Goal: Understand process/instructions: Learn how to perform a task or action

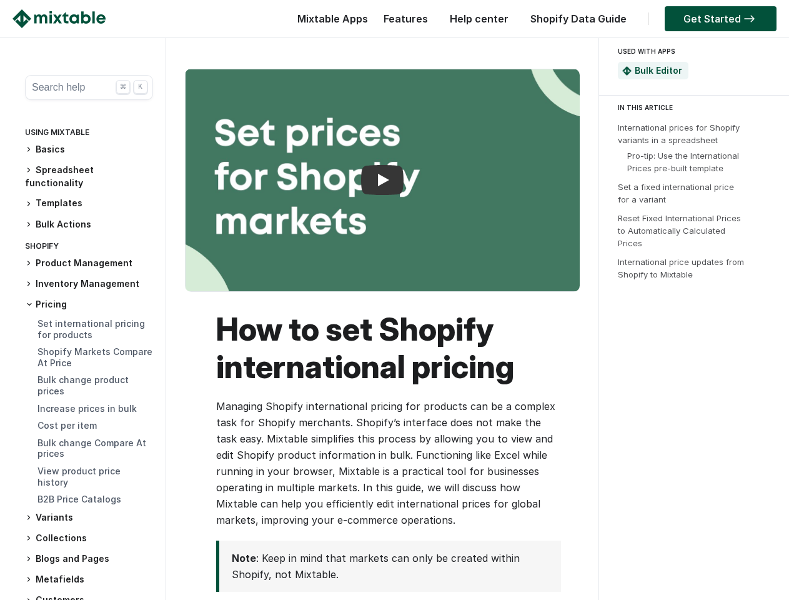
click at [394, 319] on h1 "How to set Shopify international pricing" at bounding box center [389, 348] width 346 height 75
click at [84, 87] on button "Search help ⌘ K" at bounding box center [89, 87] width 128 height 25
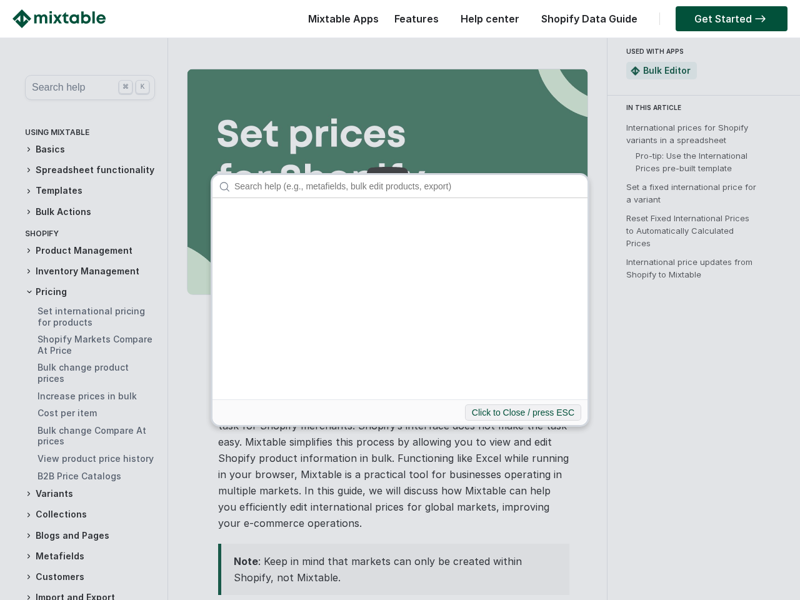
click at [84, 149] on div "Click to Close / press ESC" at bounding box center [400, 300] width 800 height 600
click at [84, 176] on div "Click to Close / press ESC" at bounding box center [400, 300] width 800 height 600
click at [84, 203] on div "Click to Close / press ESC" at bounding box center [400, 300] width 800 height 600
click at [84, 224] on div "Click to Close / press ESC" at bounding box center [400, 300] width 800 height 600
click at [84, 263] on div "Click to Close / press ESC" at bounding box center [400, 300] width 800 height 600
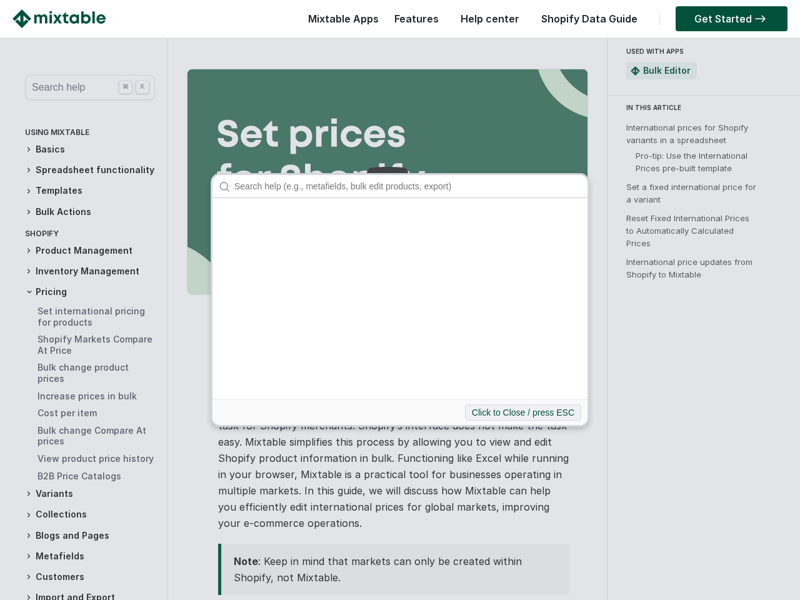
click at [84, 284] on div "Click to Close / press ESC" at bounding box center [400, 300] width 800 height 600
click at [84, 304] on div "Click to Close / press ESC" at bounding box center [400, 300] width 800 height 600
click at [84, 517] on div "Click to Close / press ESC" at bounding box center [400, 300] width 800 height 600
